Goal: Task Accomplishment & Management: Manage account settings

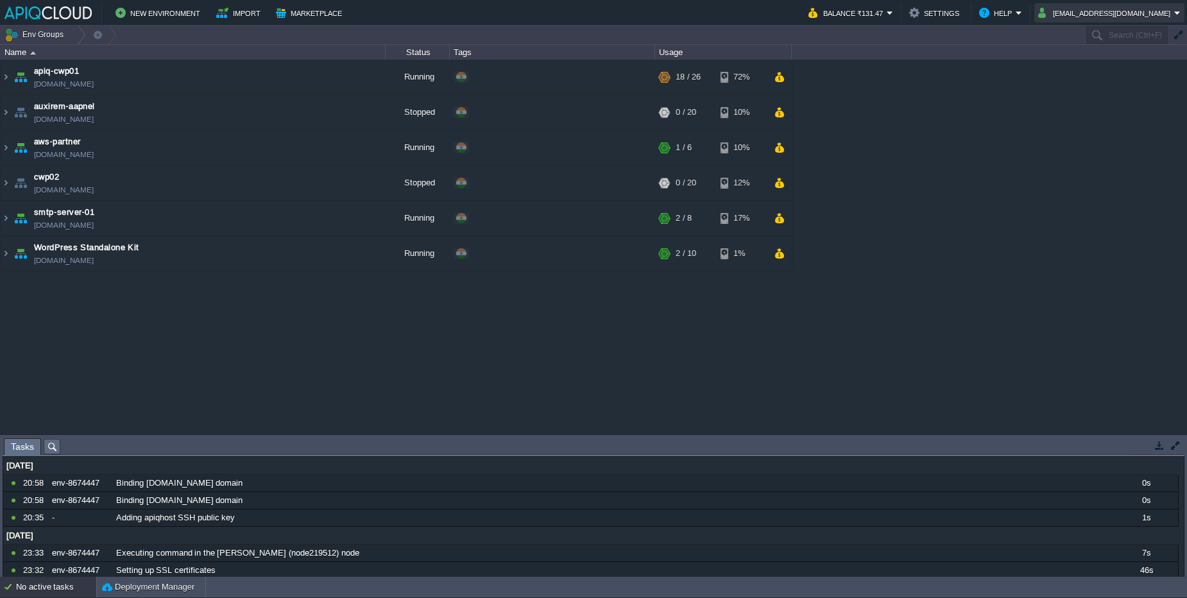
click at [1130, 20] on button "admin@apiqhost.com" at bounding box center [1106, 12] width 136 height 15
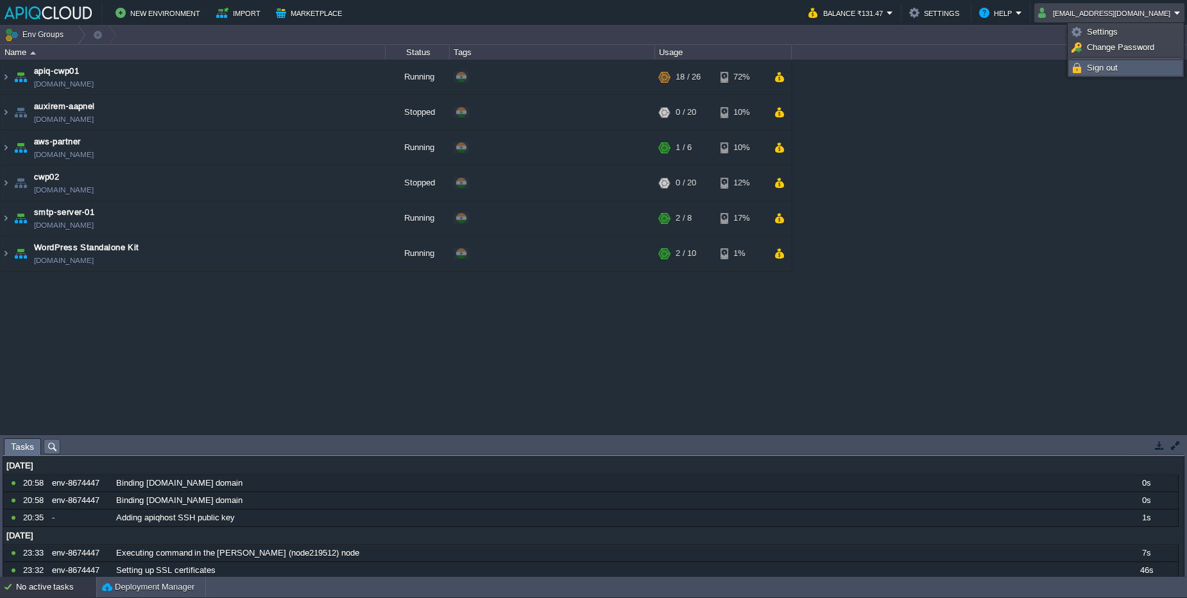
click at [1087, 71] on span "Sign out" at bounding box center [1102, 68] width 31 height 10
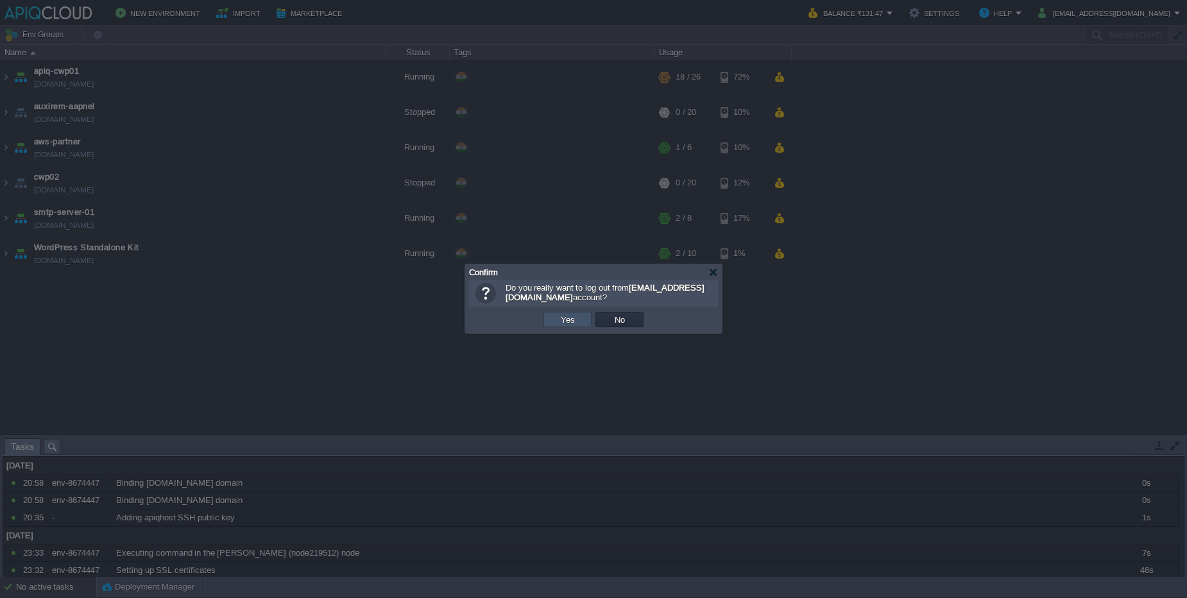
click at [567, 320] on button "Yes" at bounding box center [568, 320] width 22 height 12
